Goal: Information Seeking & Learning: Learn about a topic

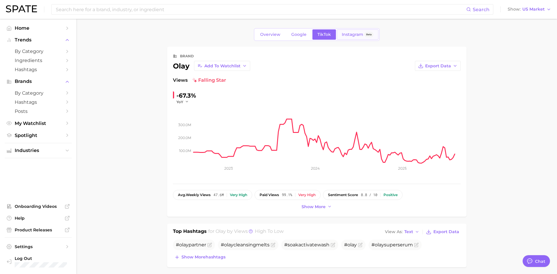
click at [347, 33] on span "Instagram" at bounding box center [352, 34] width 21 height 5
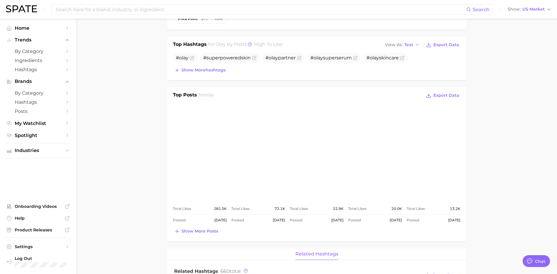
scroll to position [206, 0]
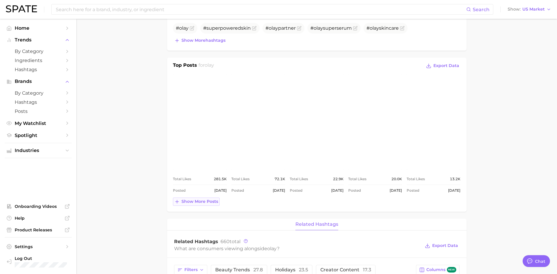
click at [200, 199] on span "Show more posts" at bounding box center [199, 201] width 37 height 5
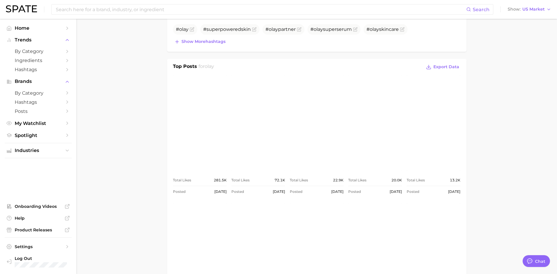
scroll to position [176, 0]
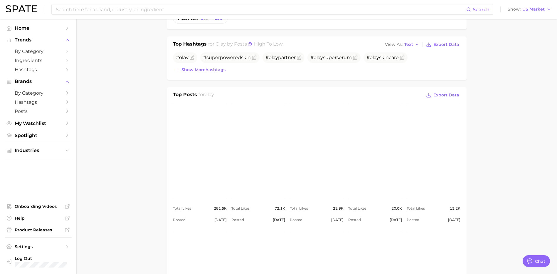
click at [386, 163] on link "view post on Instagram" at bounding box center [375, 150] width 54 height 95
click at [190, 164] on link "view post on Instagram" at bounding box center [200, 150] width 54 height 95
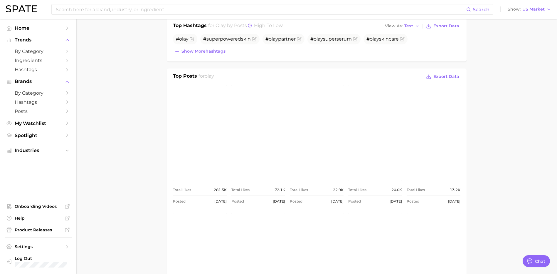
scroll to position [264, 0]
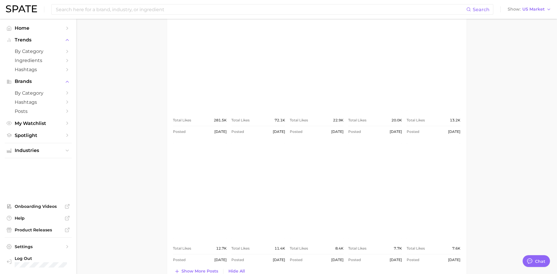
click at [313, 205] on link "view post on Instagram" at bounding box center [317, 190] width 54 height 95
click at [423, 172] on link "view post on Instagram" at bounding box center [434, 190] width 54 height 95
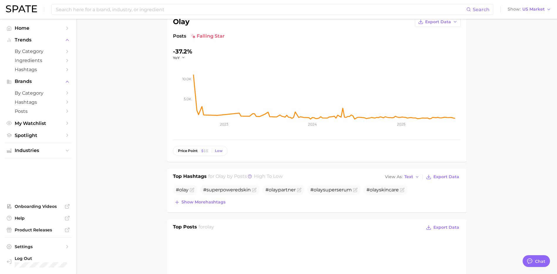
scroll to position [0, 0]
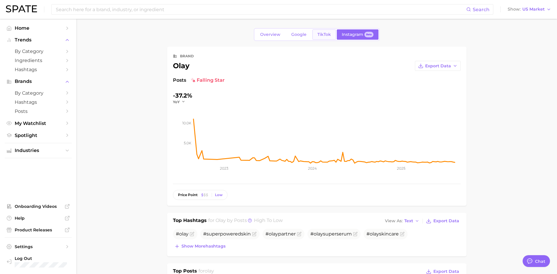
click at [320, 33] on span "TikTok" at bounding box center [324, 34] width 14 height 5
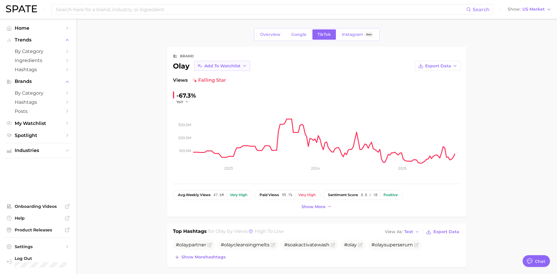
click at [208, 65] on span "Add to Watchlist" at bounding box center [222, 65] width 36 height 5
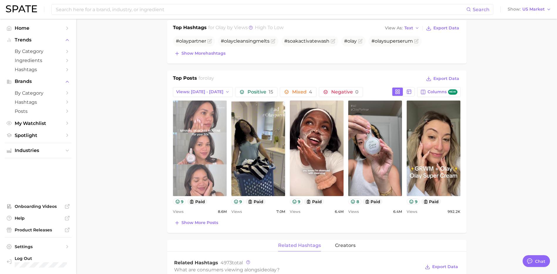
scroll to position [235, 0]
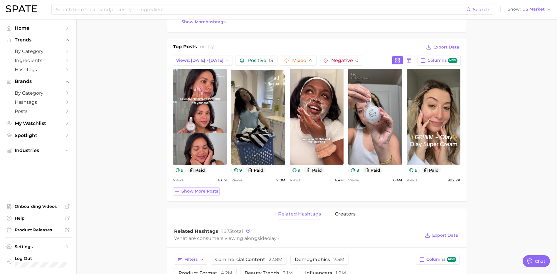
click at [201, 189] on span "Show more posts" at bounding box center [199, 191] width 37 height 5
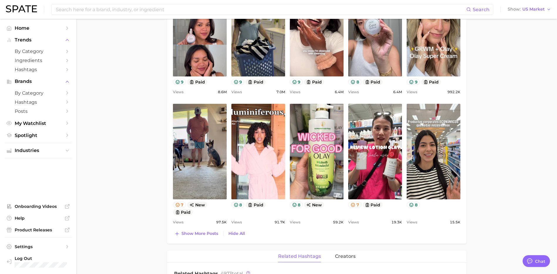
scroll to position [294, 0]
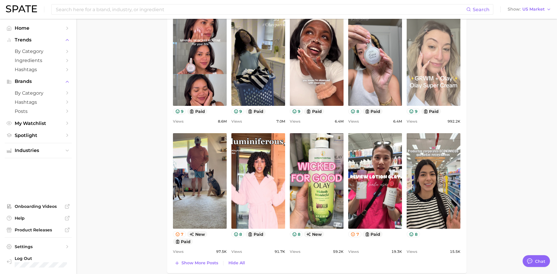
click at [440, 63] on link "view post on TikTok" at bounding box center [434, 57] width 54 height 95
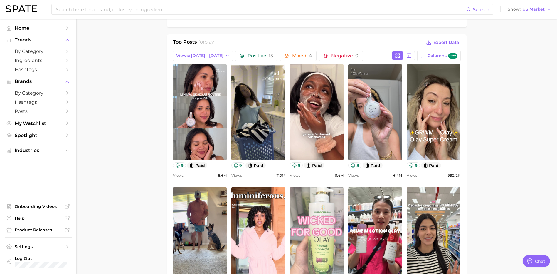
scroll to position [206, 0]
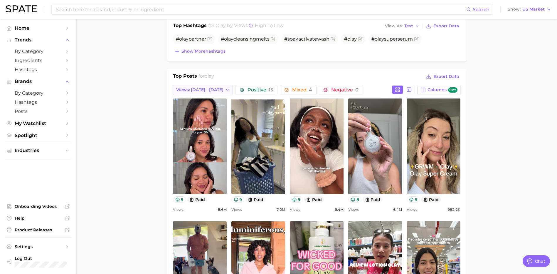
click at [184, 89] on span "Views: [DATE] - [DATE]" at bounding box center [199, 89] width 47 height 5
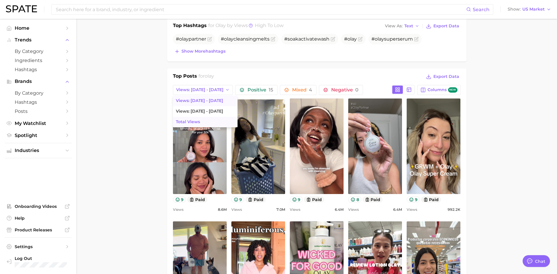
click at [187, 122] on span "Total Views" at bounding box center [188, 121] width 24 height 5
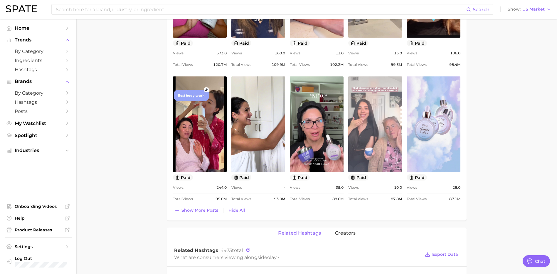
scroll to position [382, 0]
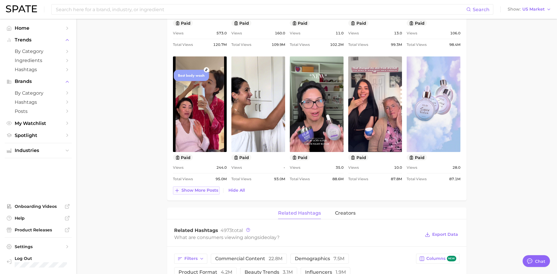
click at [187, 191] on span "Show more posts" at bounding box center [199, 190] width 37 height 5
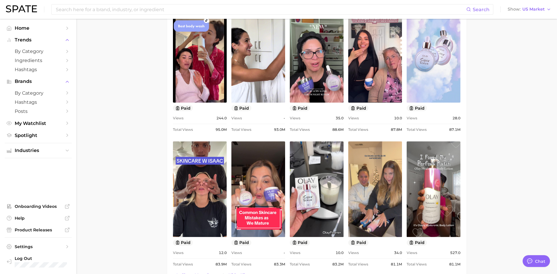
scroll to position [441, 0]
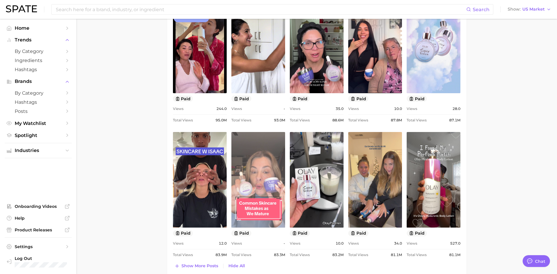
click at [272, 168] on link "view post on TikTok" at bounding box center [258, 179] width 54 height 95
click at [258, 164] on link "view post on TikTok" at bounding box center [258, 179] width 54 height 95
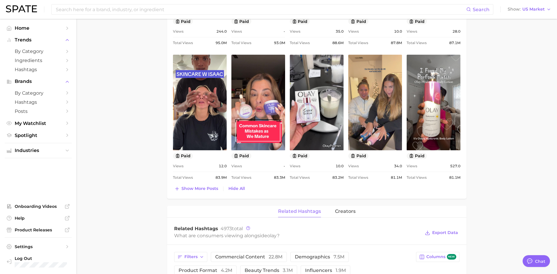
scroll to position [519, 0]
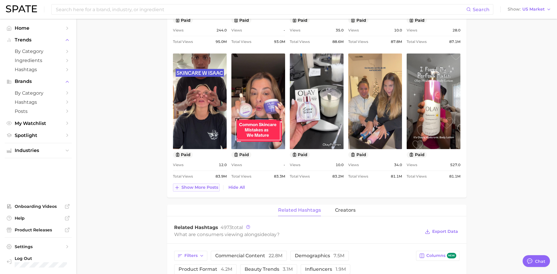
click at [193, 186] on span "Show more posts" at bounding box center [199, 187] width 37 height 5
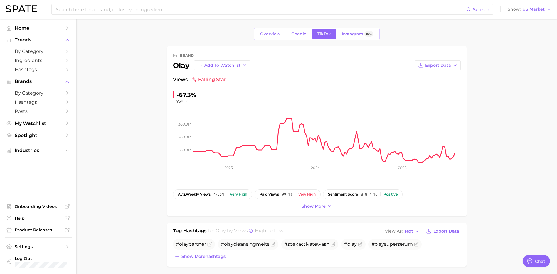
scroll to position [0, 0]
click at [268, 35] on span "Overview" at bounding box center [270, 34] width 20 height 5
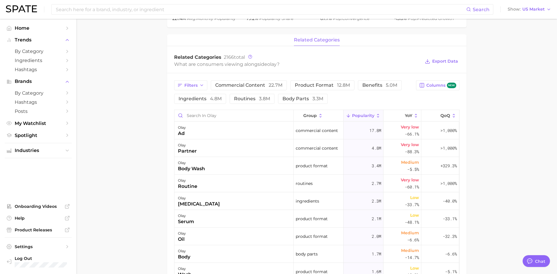
scroll to position [235, 0]
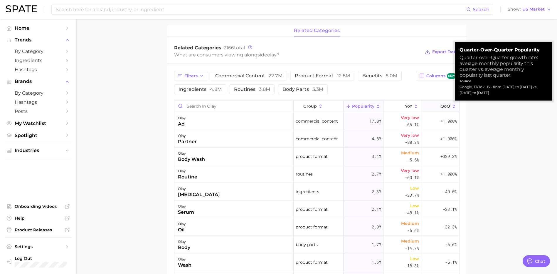
click at [441, 108] on span "QoQ" at bounding box center [446, 106] width 10 height 5
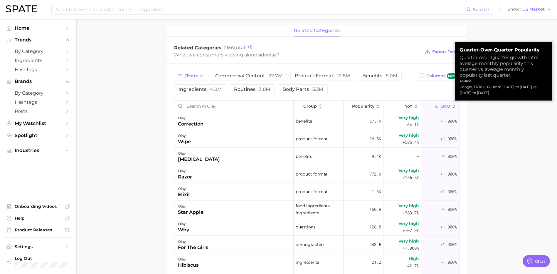
click at [437, 106] on line at bounding box center [437, 106] width 0 height 3
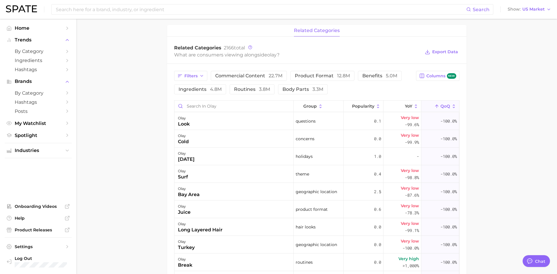
click at [451, 104] on icon at bounding box center [453, 106] width 5 height 5
